Goal: Understand process/instructions: Learn how to perform a task or action

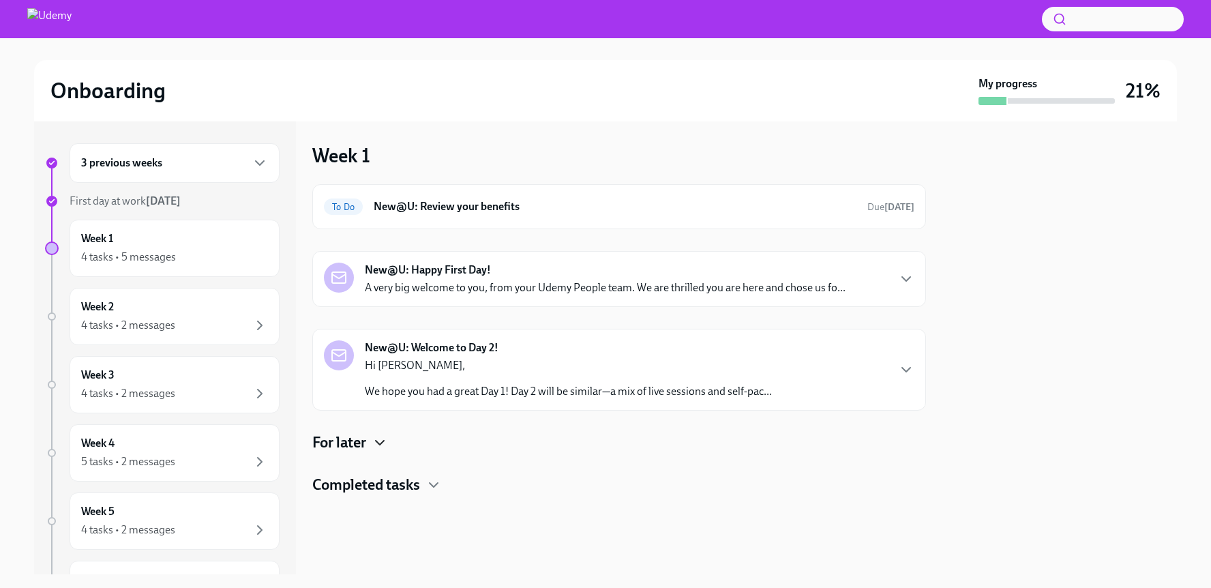
click at [378, 439] on icon "button" at bounding box center [380, 442] width 16 height 16
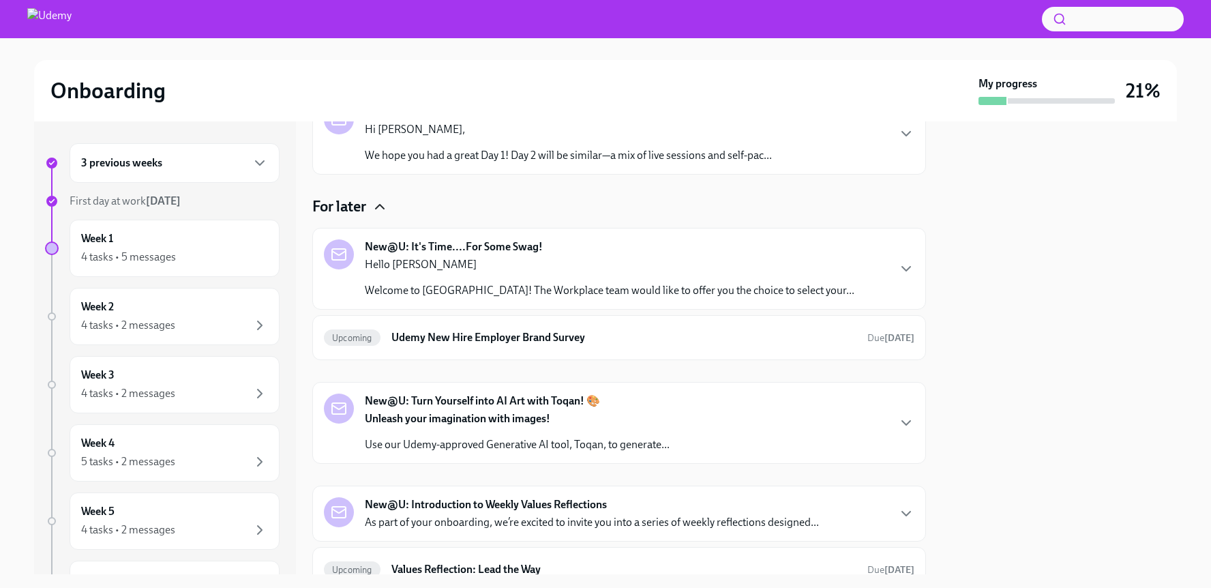
scroll to position [340, 0]
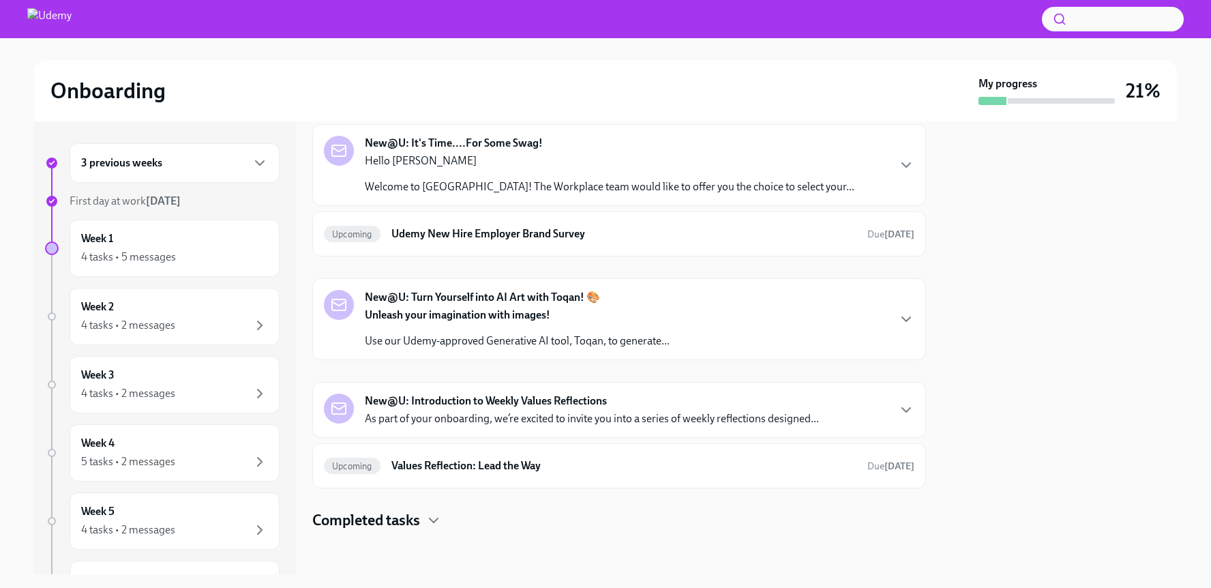
click at [455, 415] on p "As part of your onboarding, we’re excited to invite you into a series of weekly…" at bounding box center [592, 418] width 454 height 15
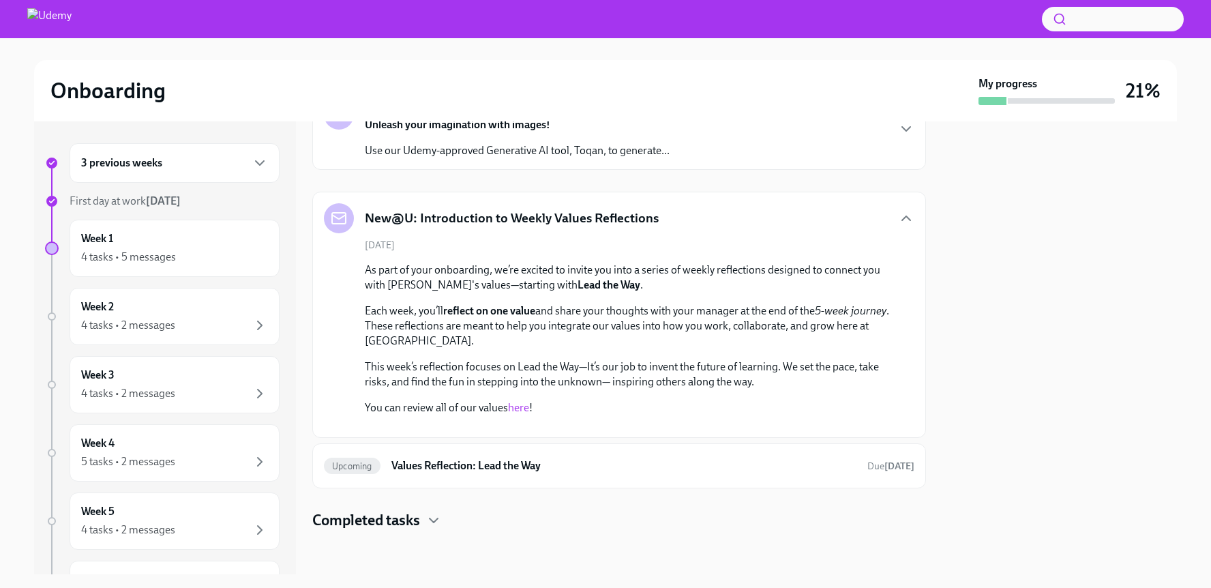
scroll to position [730, 0]
click at [349, 466] on span "Upcoming" at bounding box center [352, 466] width 57 height 10
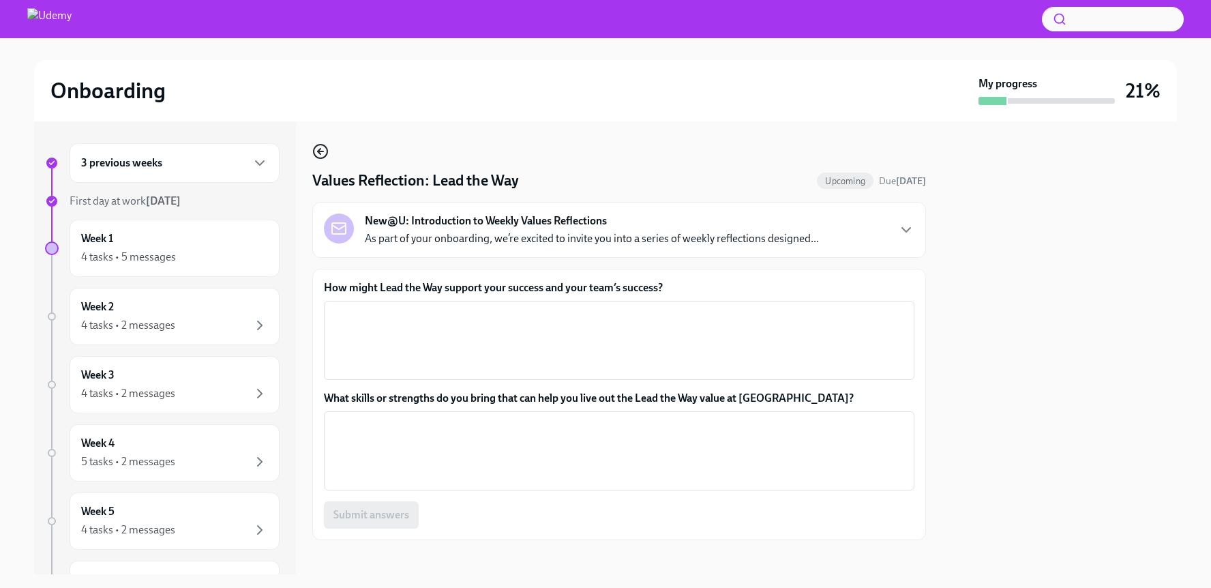
click at [320, 150] on icon "button" at bounding box center [319, 151] width 3 height 5
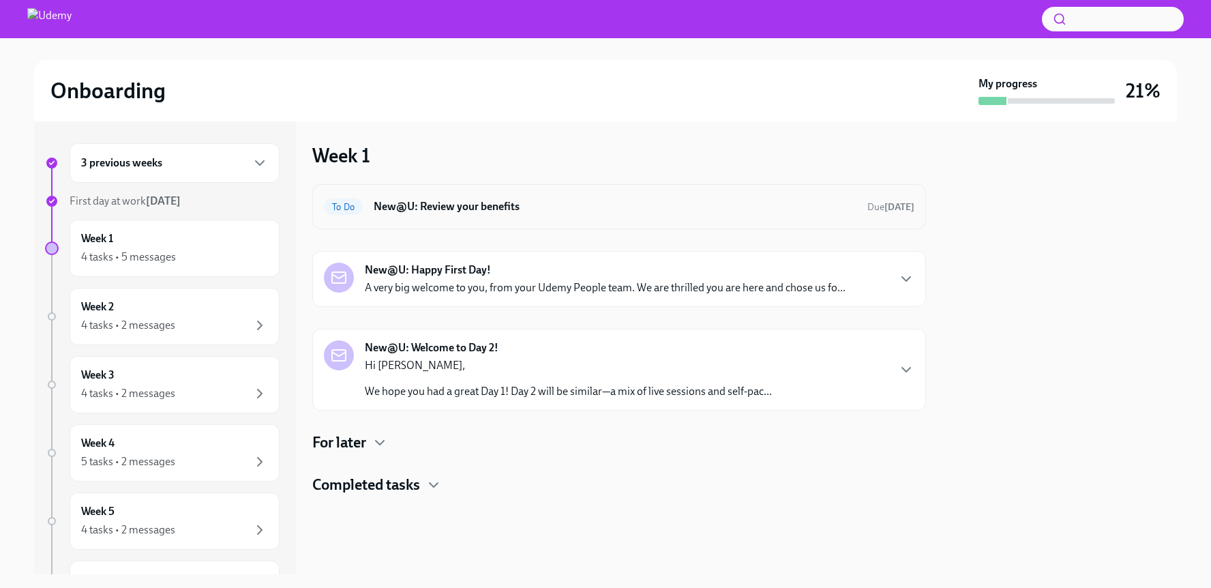
click at [432, 201] on h6 "New@U: Review your benefits" at bounding box center [615, 206] width 483 height 15
